Goal: Task Accomplishment & Management: Complete application form

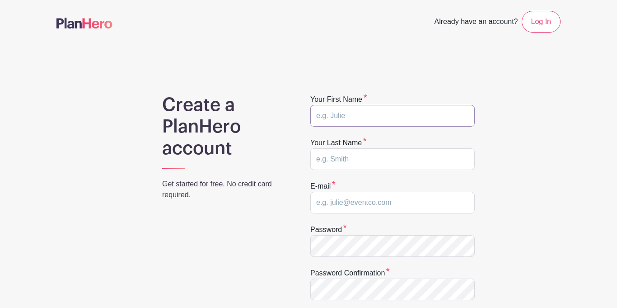
click at [343, 118] on input "text" at bounding box center [393, 116] width 165 height 22
type input "Danielle"
type input "Van Buskirk"
type input "danielle.vanbuskirk@gmail.com"
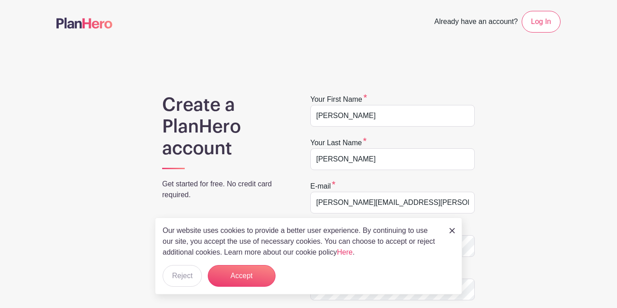
click at [452, 231] on img at bounding box center [452, 230] width 5 height 5
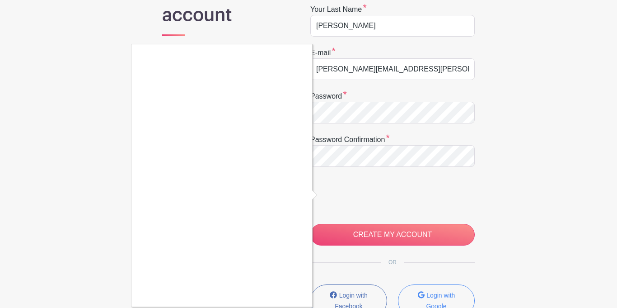
scroll to position [139, 0]
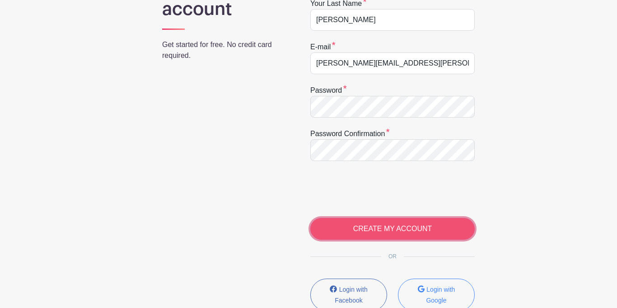
click at [389, 234] on input "CREATE MY ACCOUNT" at bounding box center [393, 229] width 165 height 22
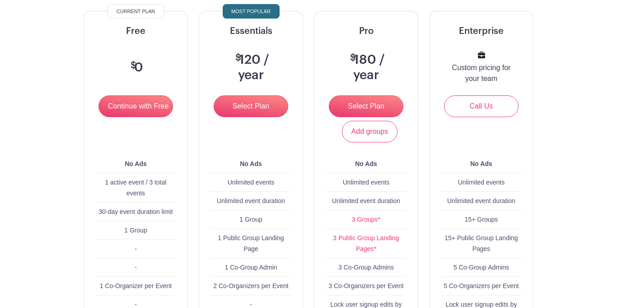
scroll to position [119, 0]
